Goal: Task Accomplishment & Management: Use online tool/utility

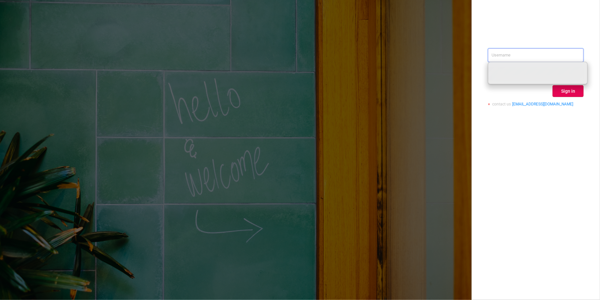
paste input "[PERSON_NAME][EMAIL_ADDRESS][DOMAIN_NAME]"
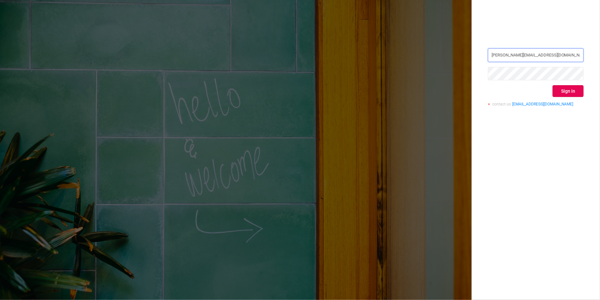
type input "[PERSON_NAME][EMAIL_ADDRESS][DOMAIN_NAME]"
click at [570, 90] on button "Sign in" at bounding box center [568, 91] width 31 height 12
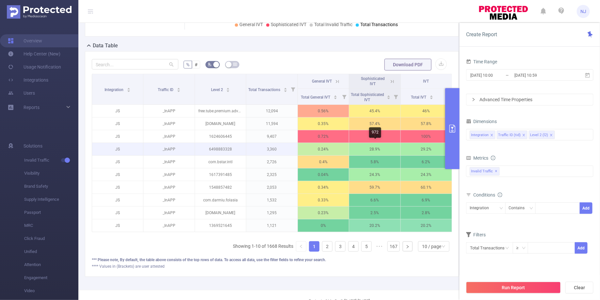
scroll to position [0, 1]
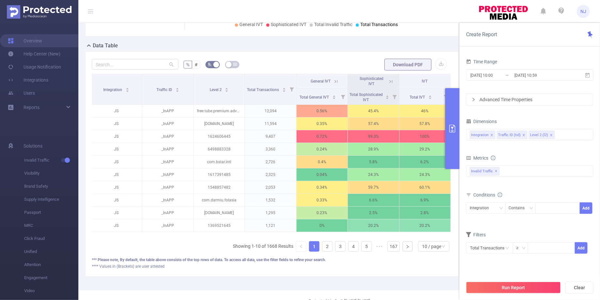
click at [448, 144] on button "primary" at bounding box center [452, 128] width 14 height 81
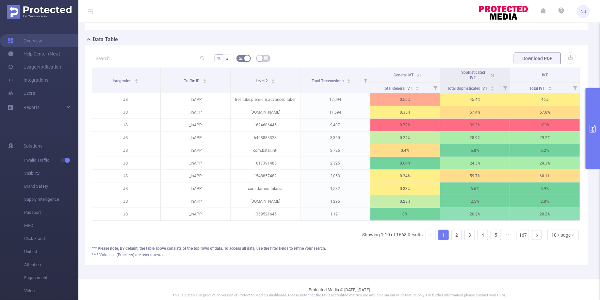
click at [593, 128] on icon "primary" at bounding box center [593, 129] width 6 height 8
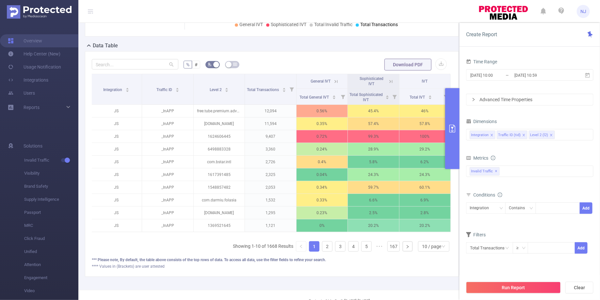
click at [484, 69] on div "[DATE] 10:00 _ [DATE] 10:59" at bounding box center [529, 75] width 127 height 15
click at [497, 75] on input "[DATE] 10:00" at bounding box center [496, 75] width 53 height 9
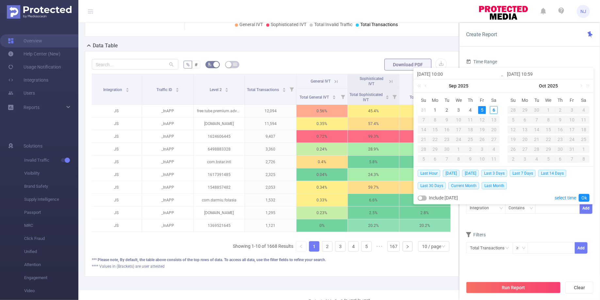
click at [445, 74] on input "[DATE] 10:00" at bounding box center [458, 74] width 83 height 8
type input "[DATE] 0:00"
type input "[DATE] 05:00"
click at [536, 74] on input "[DATE] 10:59" at bounding box center [548, 74] width 83 height 8
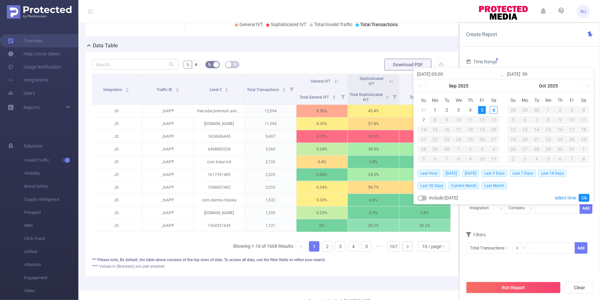
type input "[DATE] 0:59"
type input "[DATE] 05:59"
click at [439, 75] on input "[DATE] 05:00" at bounding box center [458, 74] width 83 height 8
click at [530, 74] on input "[DATE] 05:59" at bounding box center [548, 74] width 83 height 8
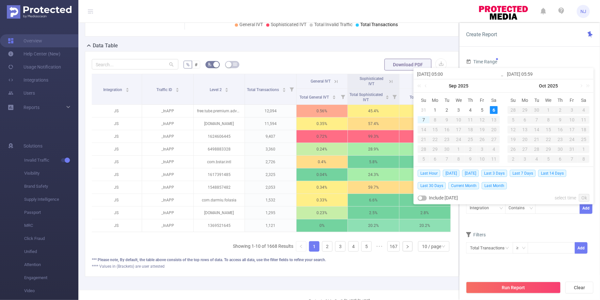
type input "[DATE] 05:00"
type input "2025-09-0 05:59"
type input "[DATE] 05:59"
click at [439, 73] on input "[DATE] 05:00" at bounding box center [458, 74] width 83 height 8
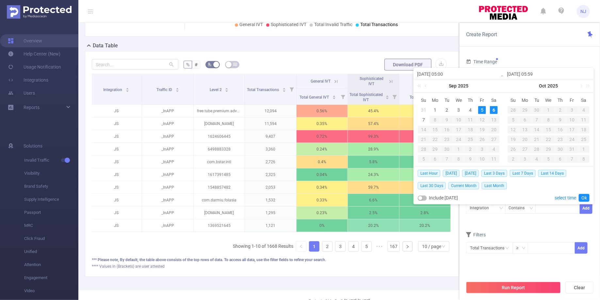
type input "2025-09-0 05:00"
type input "[DATE] 05:00"
click at [581, 197] on link "Ok" at bounding box center [584, 198] width 11 height 8
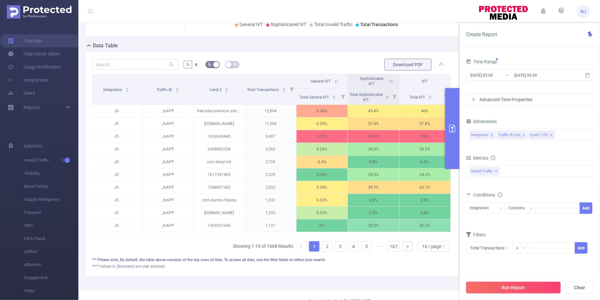
click at [527, 283] on button "Run Report" at bounding box center [513, 288] width 95 height 12
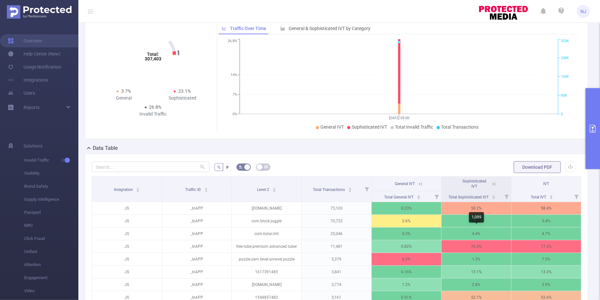
scroll to position [30, 0]
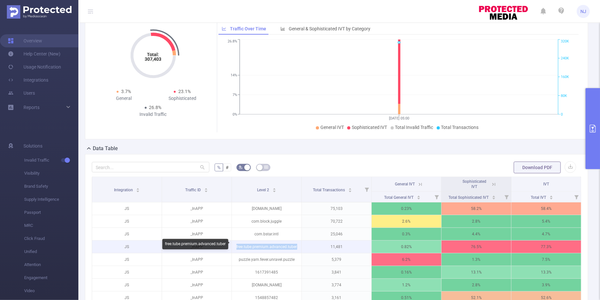
drag, startPoint x: 298, startPoint y: 246, endPoint x: 233, endPoint y: 247, distance: 64.3
click at [233, 247] on p "free.tube.premium.advanced.tuber" at bounding box center [267, 247] width 70 height 12
copy p "free.tube.premium.advanced.tuber"
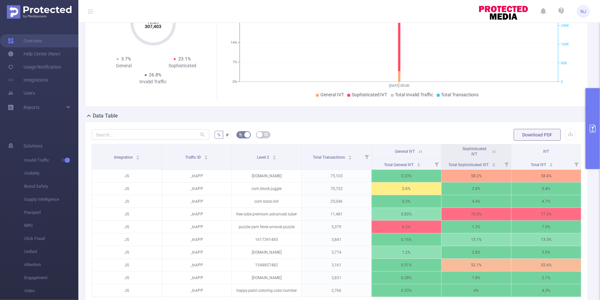
scroll to position [74, 0]
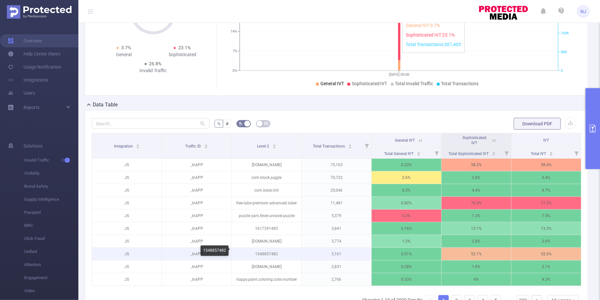
click at [266, 252] on p "1548857482" at bounding box center [267, 254] width 70 height 12
copy p "1548857482"
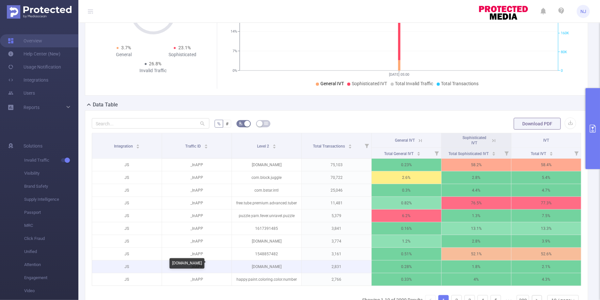
drag, startPoint x: 283, startPoint y: 265, endPoint x: 239, endPoint y: 264, distance: 43.8
click at [239, 264] on p "[DOMAIN_NAME]" at bounding box center [267, 267] width 70 height 12
copy p "easy.sudoku.puzzle.solve"
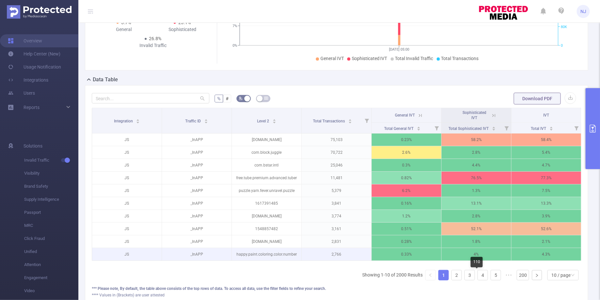
scroll to position [119, 0]
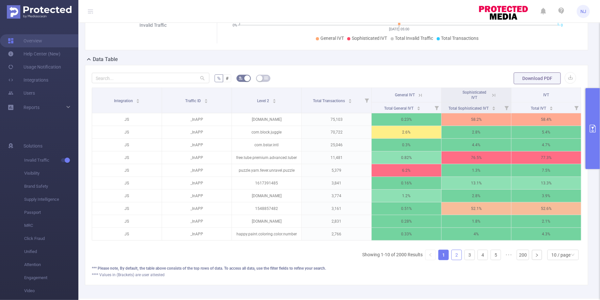
click at [458, 255] on link "2" at bounding box center [457, 255] width 10 height 10
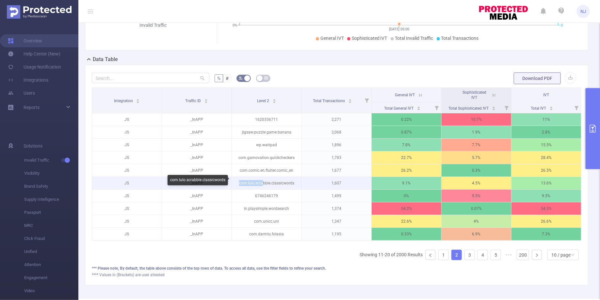
drag, startPoint x: 264, startPoint y: 181, endPoint x: 233, endPoint y: 181, distance: 30.7
click at [233, 181] on p "com.lulo.scrabble.classicwords" at bounding box center [267, 183] width 70 height 12
copy p "com.lulo.scra"
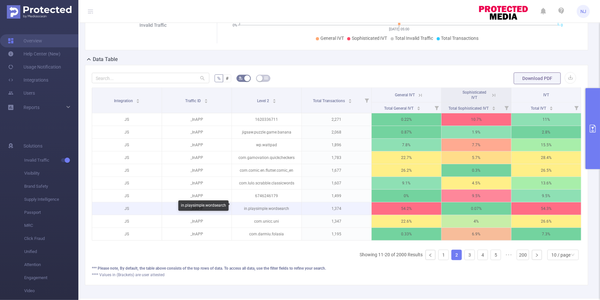
click at [259, 205] on p "in.playsimple.wordsearch" at bounding box center [267, 208] width 70 height 12
copy p "playsimple"
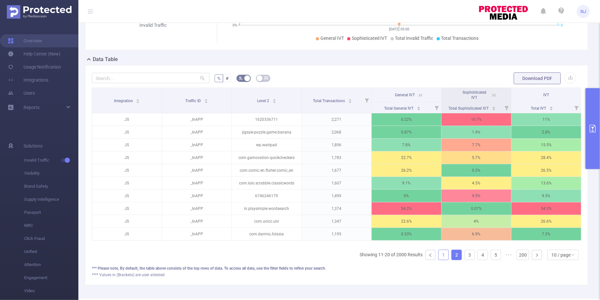
click at [444, 257] on link "1" at bounding box center [444, 255] width 10 height 10
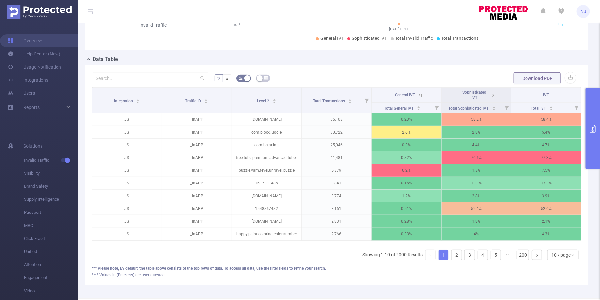
click at [445, 256] on link "1" at bounding box center [444, 255] width 10 height 10
click at [493, 96] on icon at bounding box center [494, 95] width 6 height 6
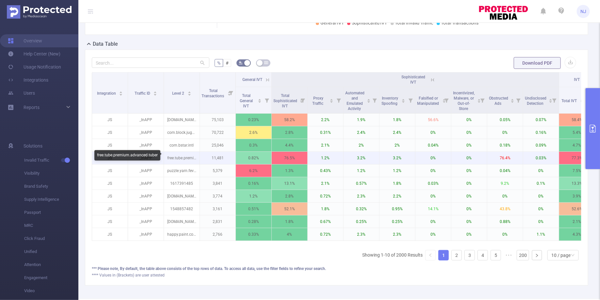
click at [192, 157] on p "free.tube.premium.advanced.tuber" at bounding box center [182, 158] width 36 height 12
drag, startPoint x: 192, startPoint y: 157, endPoint x: 166, endPoint y: 155, distance: 26.8
click at [166, 155] on p "free.tube.premium.advanced.tuber" at bounding box center [182, 158] width 36 height 12
copy p "free.tube.prem"
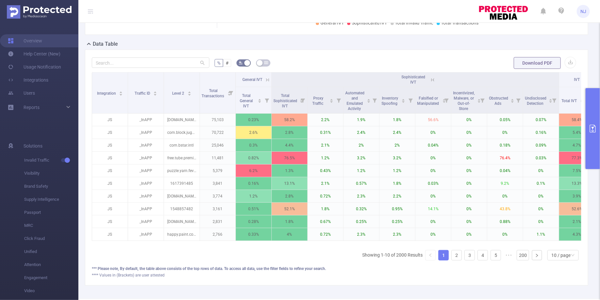
click at [594, 137] on button "primary" at bounding box center [592, 128] width 14 height 81
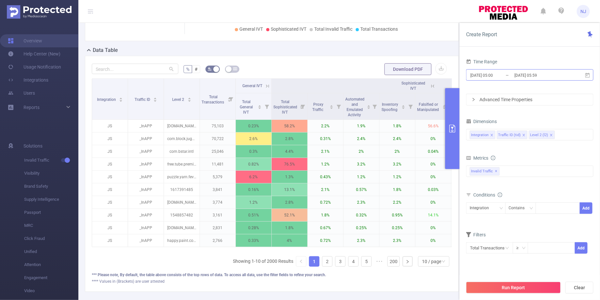
click at [494, 75] on input "[DATE] 05:00" at bounding box center [496, 75] width 53 height 9
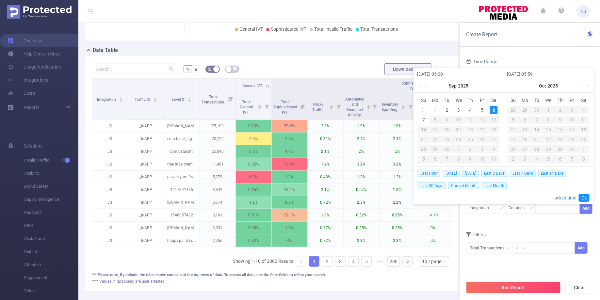
click at [447, 74] on input "[DATE] 05:00" at bounding box center [458, 74] width 83 height 8
type input "[DATE] 05:00"
click at [536, 75] on input "[DATE] 05:59" at bounding box center [548, 74] width 83 height 8
type input "[DATE] 0:59"
type input "[DATE] 08:59"
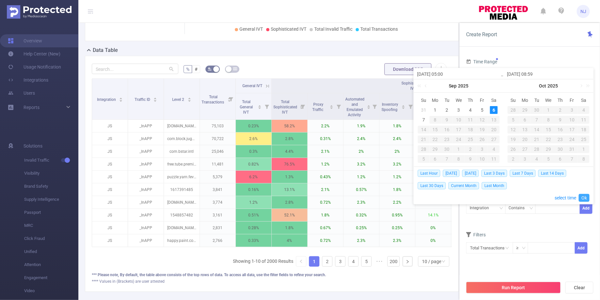
type input "[DATE] 08:59"
click at [583, 197] on link "Ok" at bounding box center [584, 198] width 11 height 8
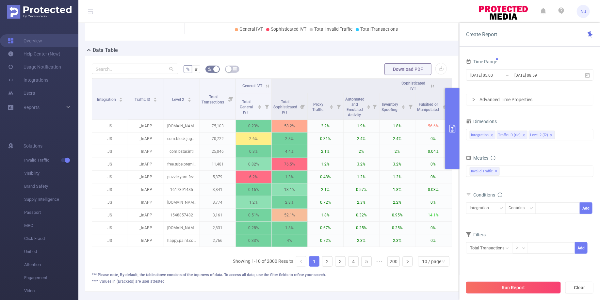
click at [531, 288] on button "Run Report" at bounding box center [513, 288] width 95 height 12
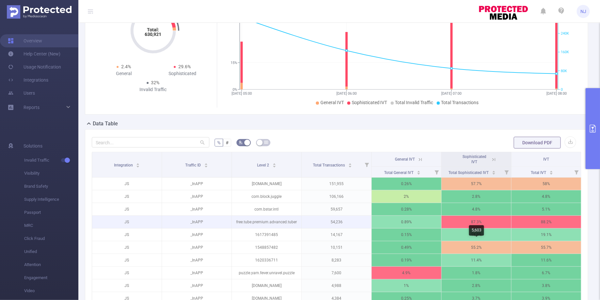
scroll to position [63, 0]
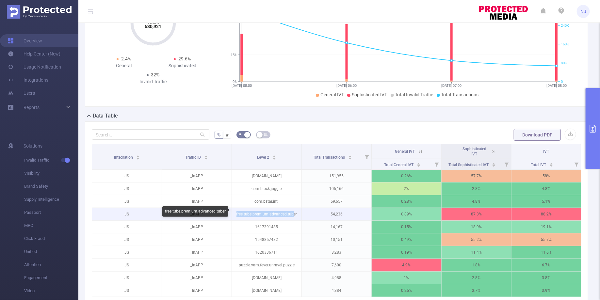
drag, startPoint x: 292, startPoint y: 212, endPoint x: 238, endPoint y: 209, distance: 54.6
click at [238, 209] on p "free.tube.premium.advanced.tuber" at bounding box center [267, 214] width 70 height 12
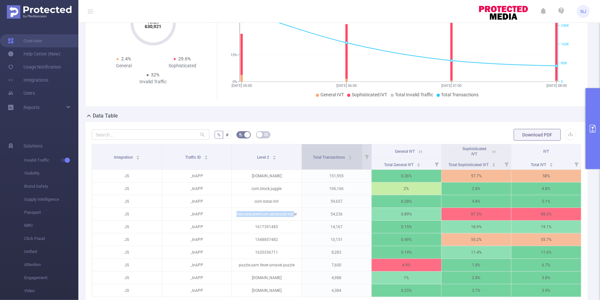
copy p "free.tube.premium.advanced.tub"
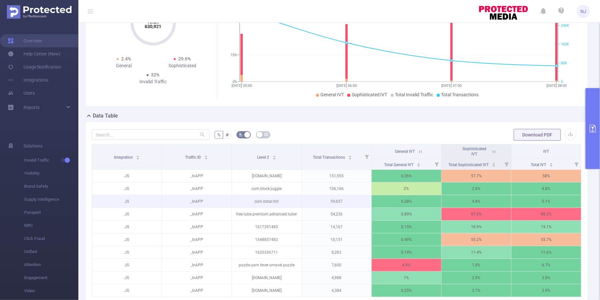
scroll to position [143, 0]
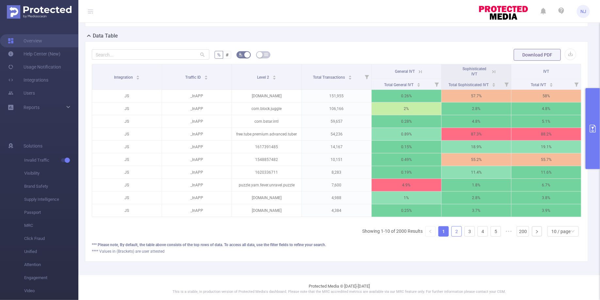
click at [458, 228] on link "2" at bounding box center [457, 232] width 10 height 10
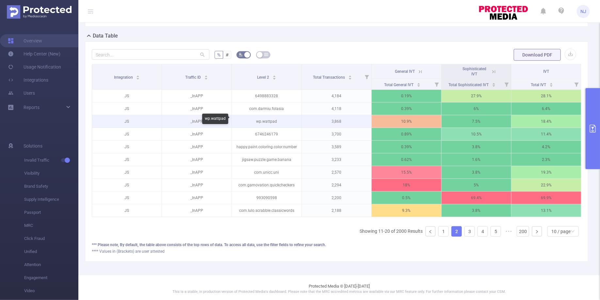
click at [264, 120] on p "wp.wattpad" at bounding box center [267, 121] width 70 height 12
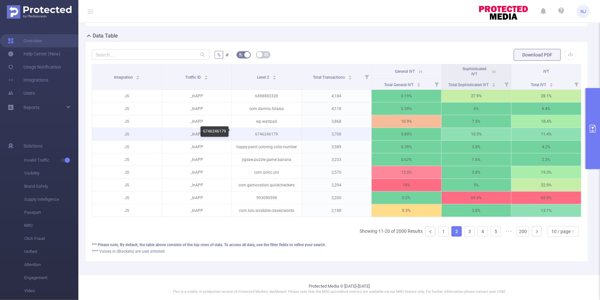
click at [272, 131] on p "6746246179" at bounding box center [267, 134] width 70 height 12
copy p "6746246179"
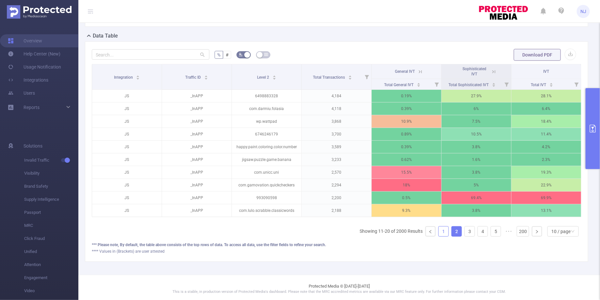
click at [447, 230] on link "1" at bounding box center [444, 232] width 10 height 10
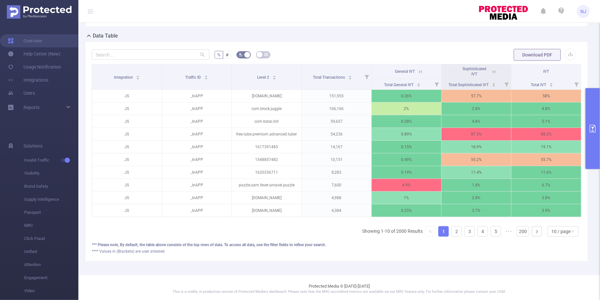
click at [595, 128] on icon "primary" at bounding box center [593, 129] width 8 height 8
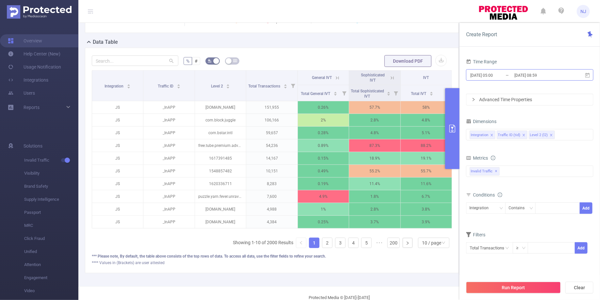
click at [496, 76] on input "[DATE] 05:00" at bounding box center [496, 75] width 53 height 9
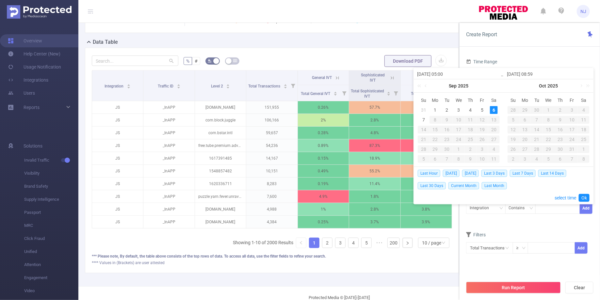
click at [446, 72] on input "[DATE] 05:00" at bounding box center [458, 74] width 83 height 8
type input "[DATE] 0:00"
type input "[DATE] 08:00"
click at [584, 198] on link "Ok" at bounding box center [584, 198] width 11 height 8
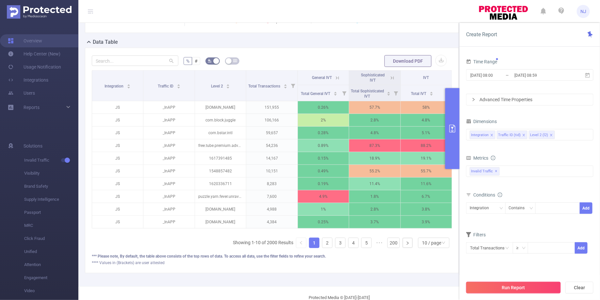
click at [527, 287] on button "Run Report" at bounding box center [513, 288] width 95 height 12
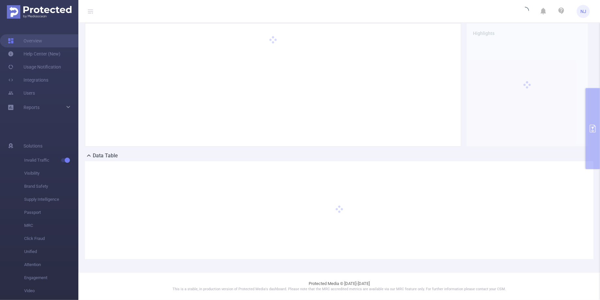
scroll to position [22, 0]
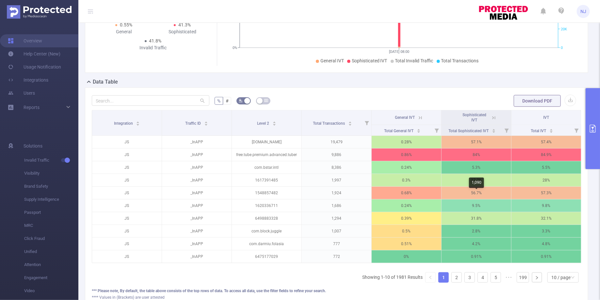
scroll to position [97, 0]
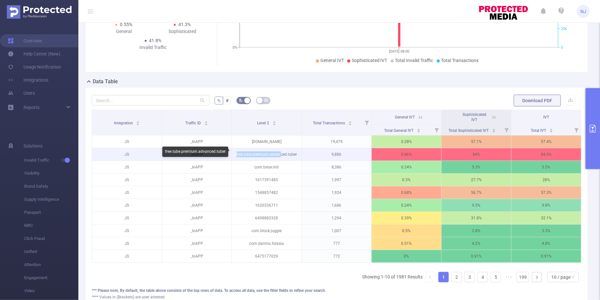
drag, startPoint x: 279, startPoint y: 154, endPoint x: 235, endPoint y: 152, distance: 44.1
click at [235, 152] on p "free.tube.premium.advanced.tuber" at bounding box center [267, 154] width 70 height 12
copy p "free.tube.premium.advan"
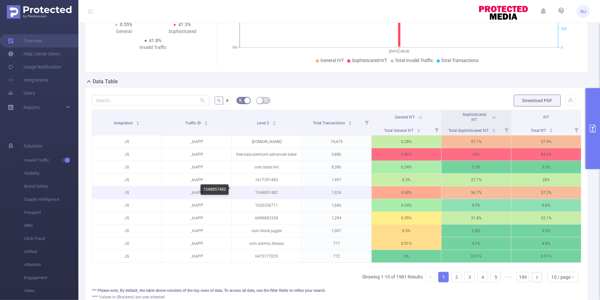
click at [262, 189] on p "1548857482" at bounding box center [267, 192] width 70 height 12
copy p "1548857482"
click at [270, 194] on p "1548857482" at bounding box center [267, 192] width 70 height 12
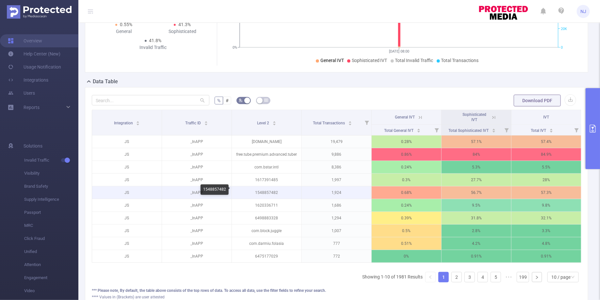
click at [266, 191] on p "1548857482" at bounding box center [267, 192] width 70 height 12
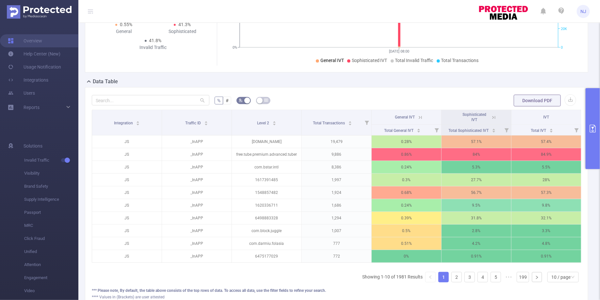
click at [495, 117] on icon at bounding box center [494, 118] width 6 height 6
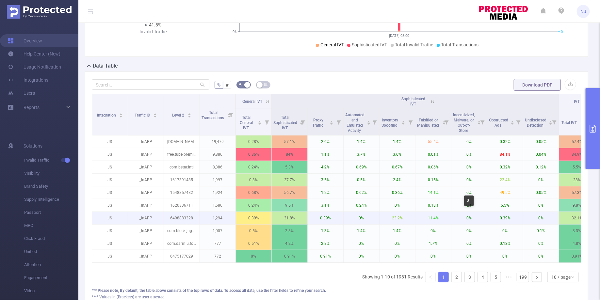
scroll to position [0, 15]
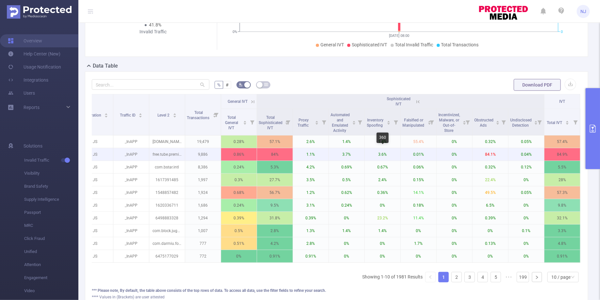
click at [383, 153] on p "3.6%" at bounding box center [383, 154] width 36 height 12
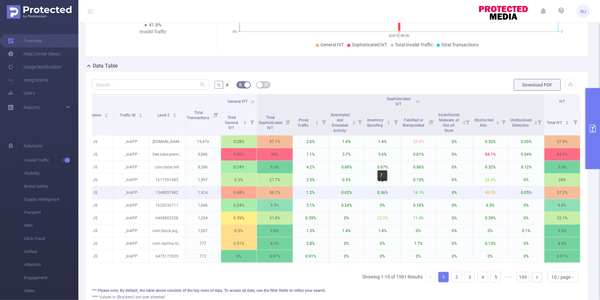
click at [375, 192] on p "0.36%" at bounding box center [383, 192] width 36 height 12
click at [166, 191] on p "1548857482" at bounding box center [167, 192] width 36 height 12
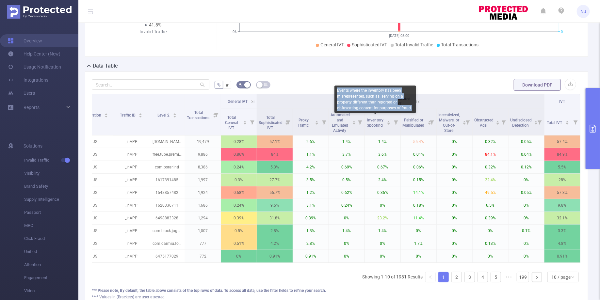
drag, startPoint x: 410, startPoint y: 108, endPoint x: 334, endPoint y: 90, distance: 77.9
click at [334, 90] on div "Events where the inventory has been misrepresented, such as: serving on a prope…" at bounding box center [375, 99] width 82 height 27
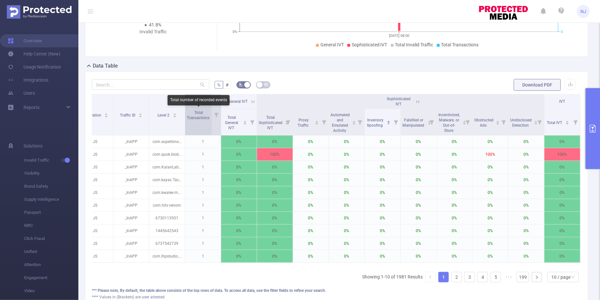
click at [201, 112] on span "Total Transactions" at bounding box center [199, 115] width 24 height 10
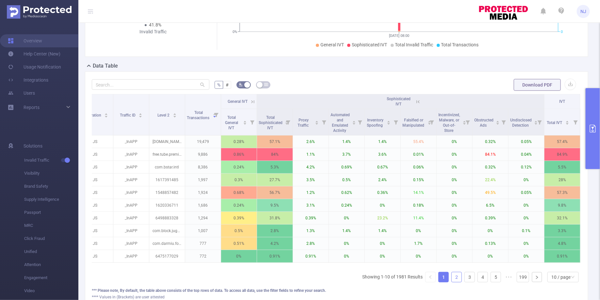
click at [458, 277] on link "2" at bounding box center [457, 277] width 10 height 10
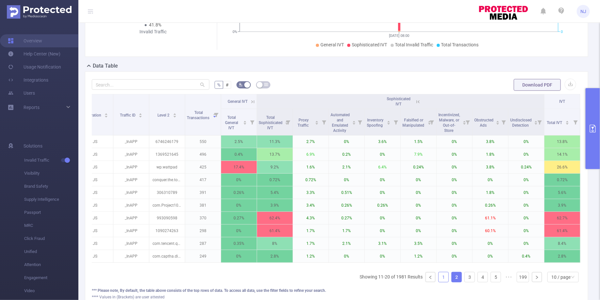
click at [444, 276] on link "1" at bounding box center [444, 277] width 10 height 10
